Goal: Transaction & Acquisition: Obtain resource

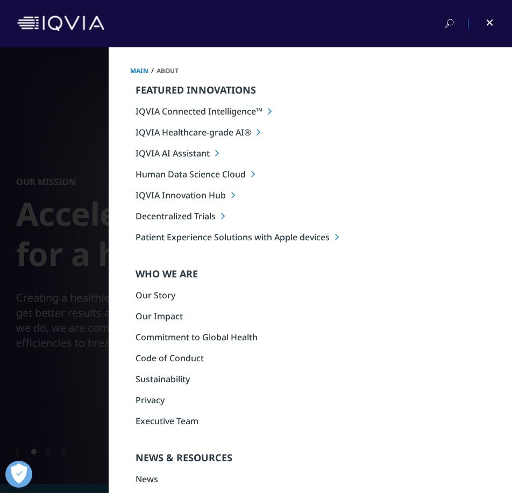
click at [182, 154] on li "IQVIA AI Assistant" at bounding box center [323, 153] width 376 height 12
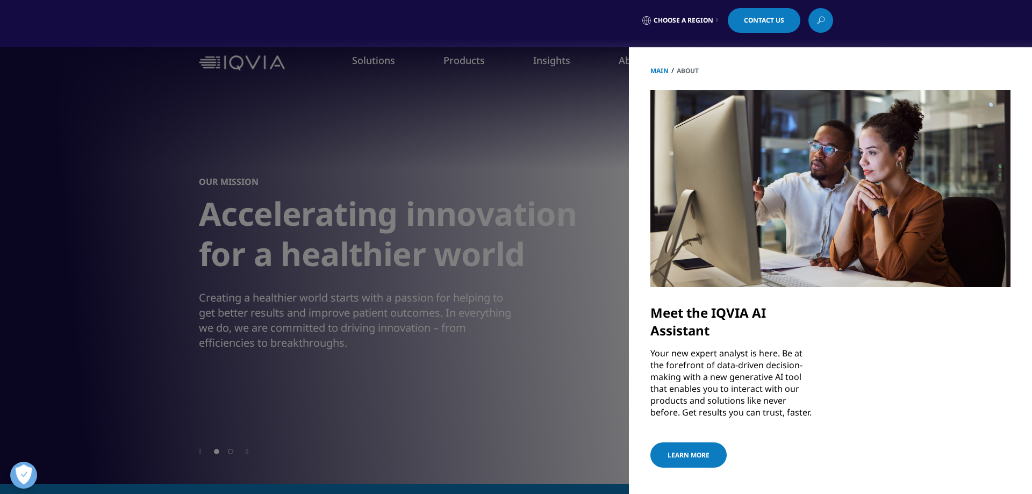
click at [503, 453] on link "LEARN MORE" at bounding box center [688, 454] width 76 height 25
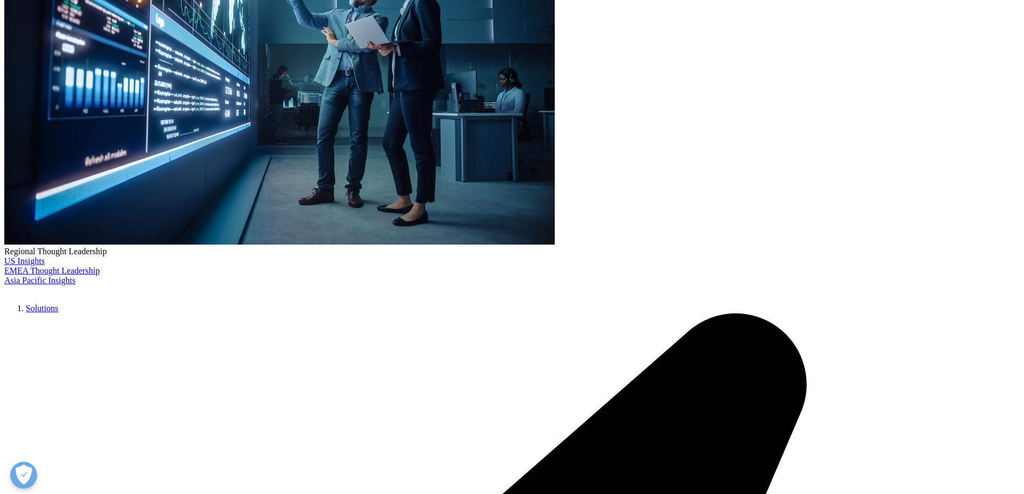
scroll to position [269, 0]
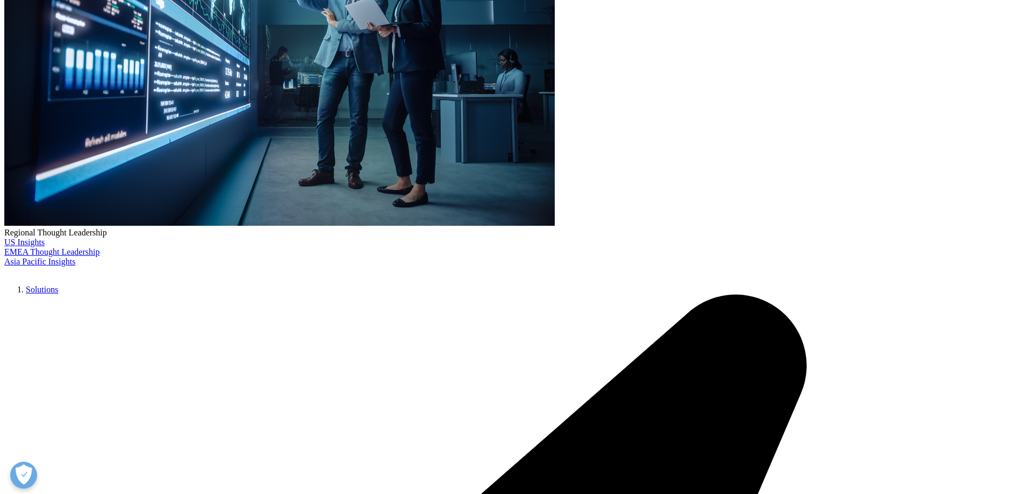
drag, startPoint x: 513, startPoint y: 224, endPoint x: 702, endPoint y: 255, distance: 191.1
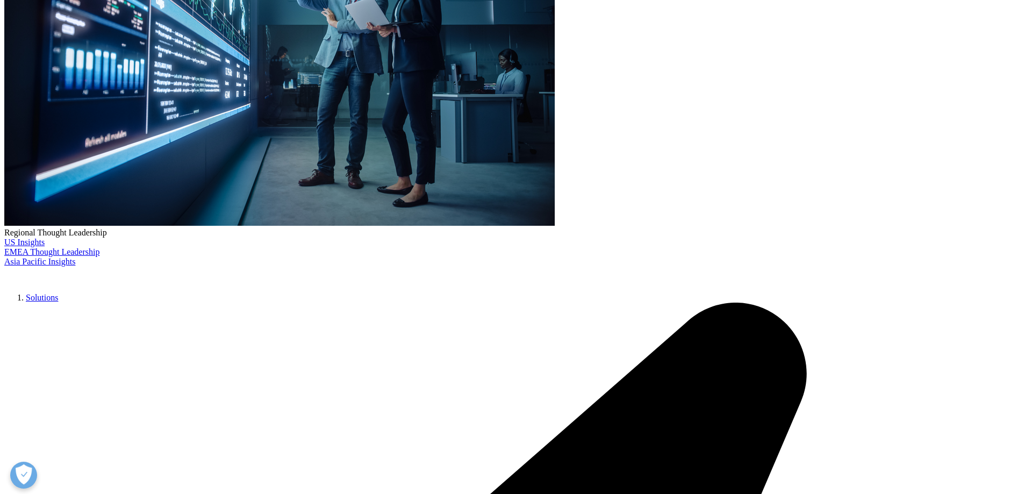
drag, startPoint x: 668, startPoint y: 264, endPoint x: 669, endPoint y: 282, distance: 17.8
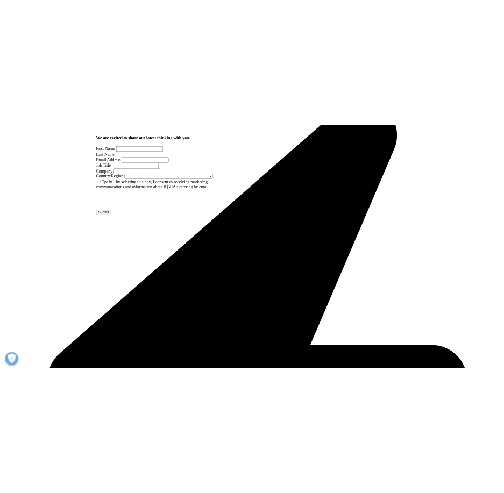
scroll to position [645, 0]
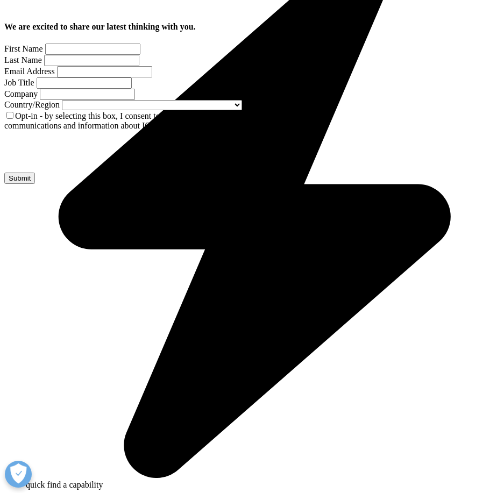
scroll to position [903, 463]
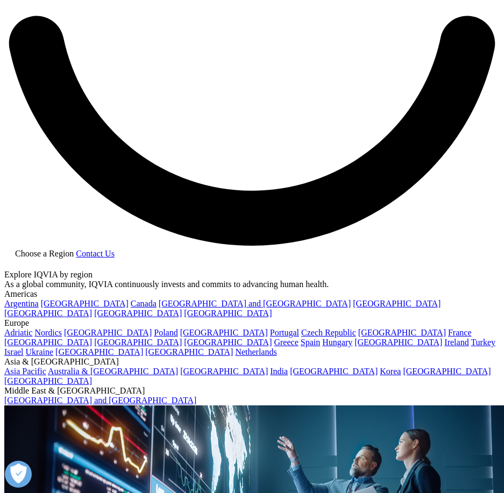
scroll to position [1236, 0]
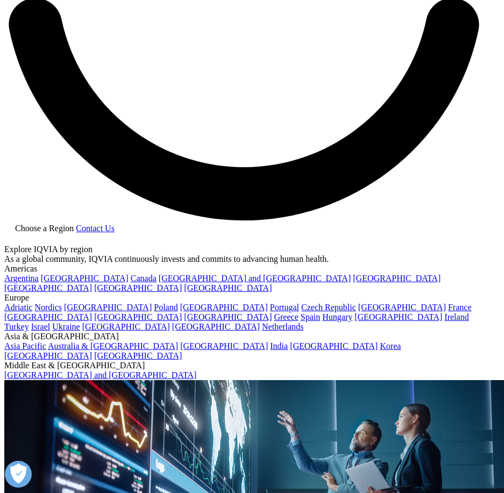
scroll to position [903, 463]
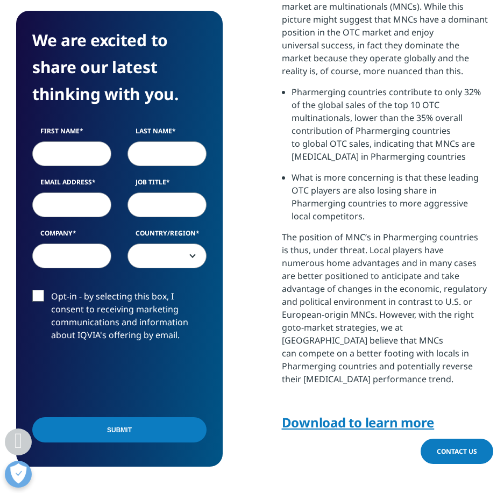
scroll to position [967, 0]
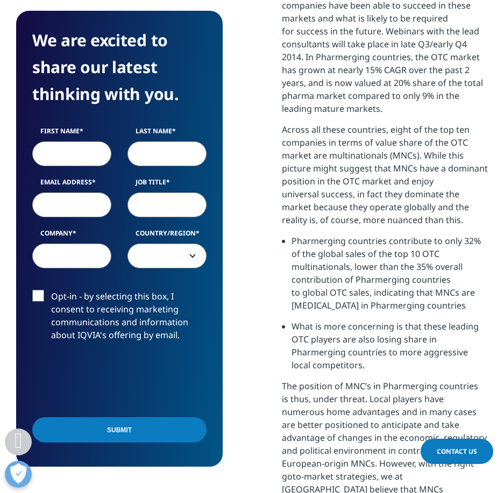
click at [308, 190] on p "Across all these countries, eight of the top ten companies in terms of value sh…" at bounding box center [385, 178] width 206 height 111
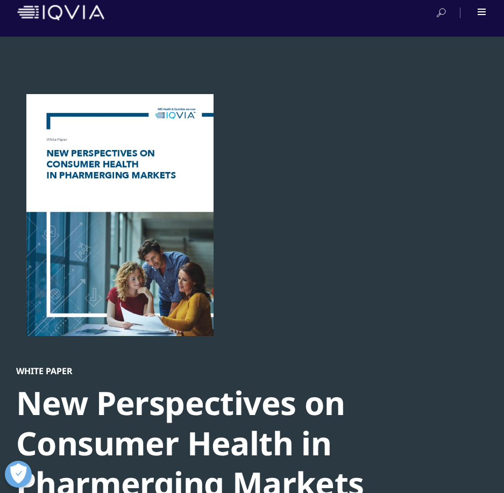
scroll to position [0, 0]
